Goal: Task Accomplishment & Management: Complete application form

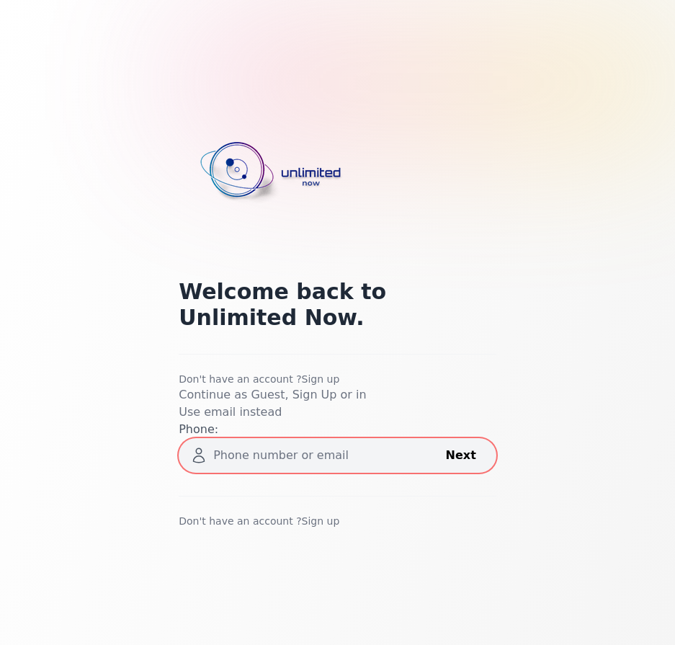
click at [309, 378] on link "Sign up" at bounding box center [321, 379] width 38 height 12
click at [226, 411] on link "Use email instead" at bounding box center [230, 412] width 103 height 14
